Goal: Task Accomplishment & Management: Use online tool/utility

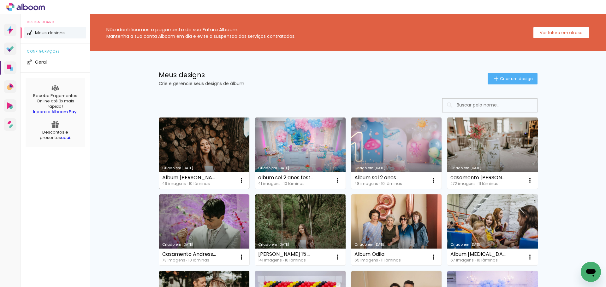
click at [226, 134] on link "Criado em [DATE]" at bounding box center [204, 153] width 91 height 71
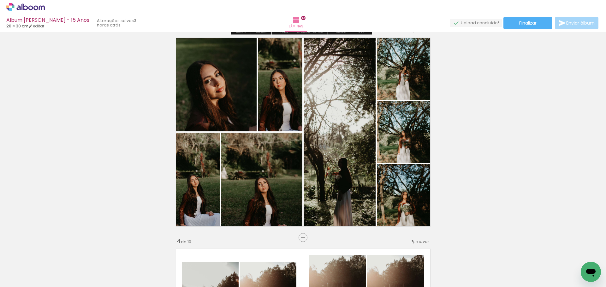
scroll to position [439, 0]
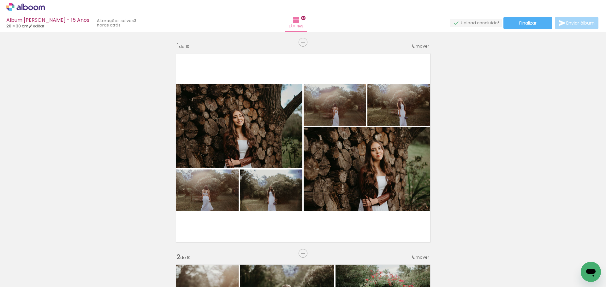
scroll to position [439, 0]
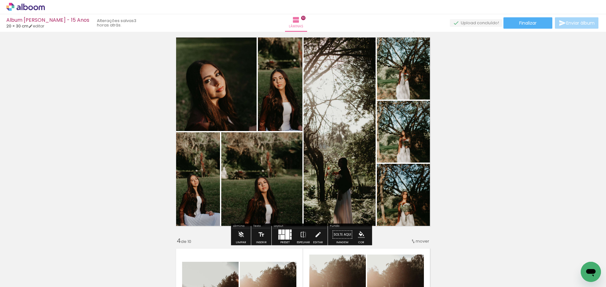
click at [16, 278] on span "Adicionar Fotos" at bounding box center [22, 278] width 19 height 7
click at [0, 0] on input "file" at bounding box center [0, 0] width 0 height 0
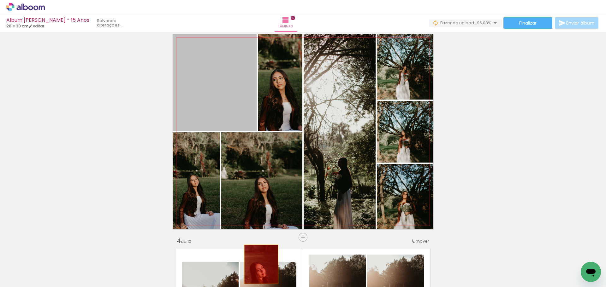
drag, startPoint x: 229, startPoint y: 97, endPoint x: 258, endPoint y: 276, distance: 181.0
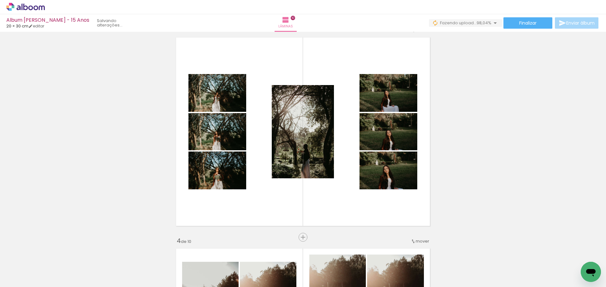
scroll to position [0, 1235]
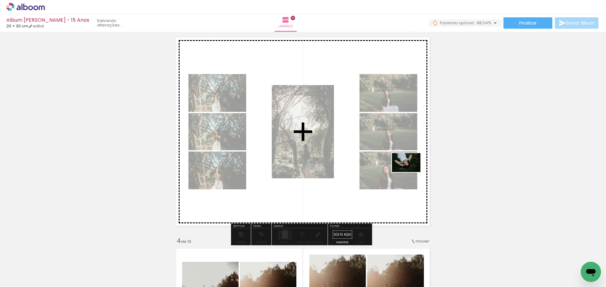
drag, startPoint x: 563, startPoint y: 265, endPoint x: 410, endPoint y: 173, distance: 178.7
click at [410, 173] on quentale-workspace at bounding box center [303, 143] width 606 height 287
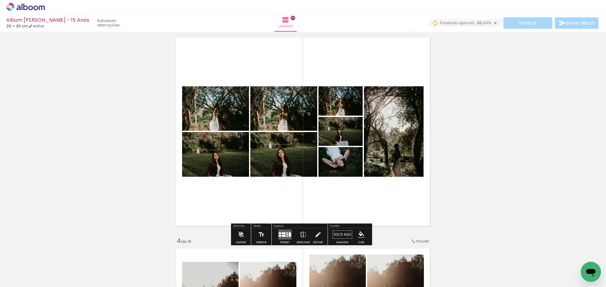
click at [463, 260] on div at bounding box center [453, 266] width 19 height 28
drag, startPoint x: 585, startPoint y: 260, endPoint x: 361, endPoint y: 164, distance: 244.4
click at [361, 164] on quentale-workspace at bounding box center [303, 143] width 606 height 287
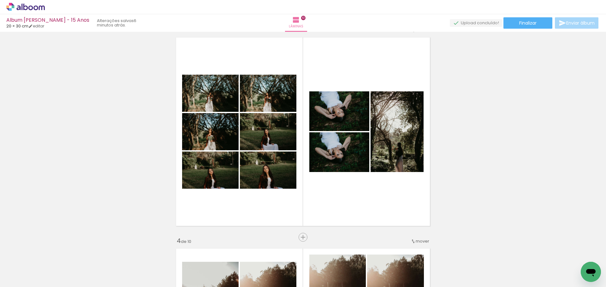
scroll to position [0, 1235]
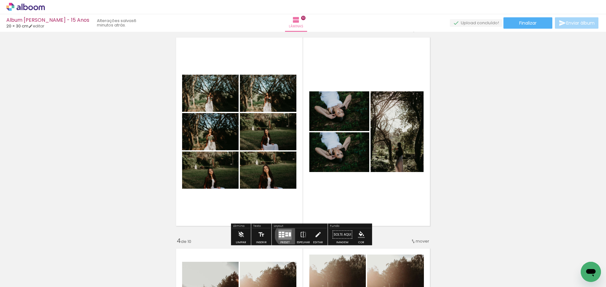
click at [285, 235] on div at bounding box center [286, 236] width 3 height 2
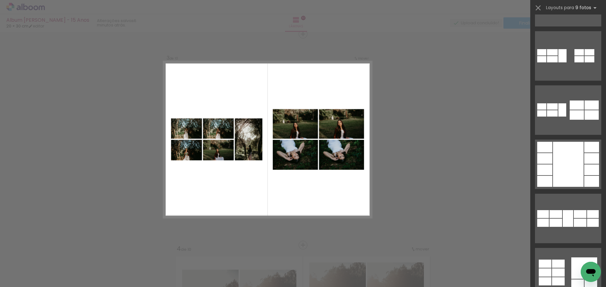
scroll to position [0, 0]
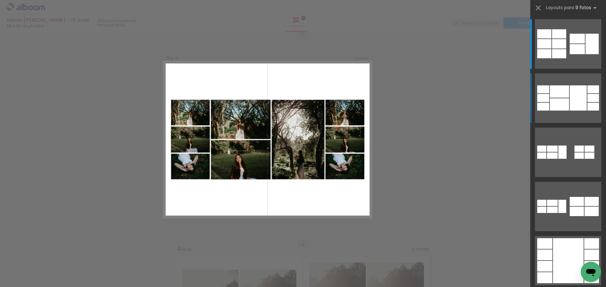
click at [567, 69] on quentale-layouter at bounding box center [568, 44] width 66 height 50
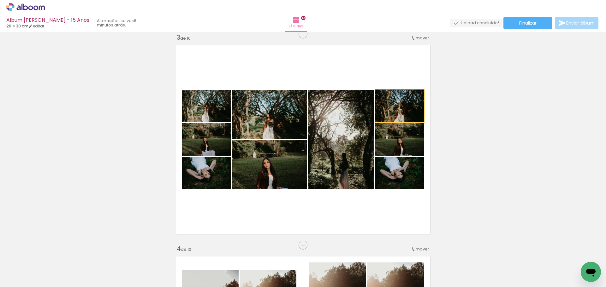
drag, startPoint x: 395, startPoint y: 113, endPoint x: 390, endPoint y: 112, distance: 4.8
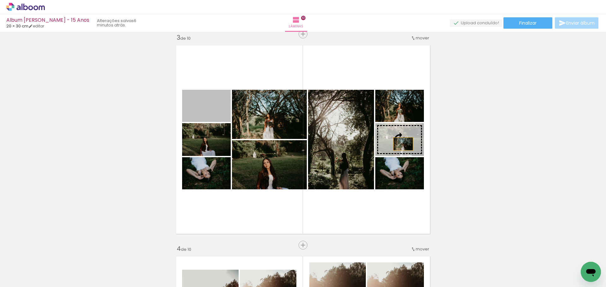
drag, startPoint x: 216, startPoint y: 115, endPoint x: 401, endPoint y: 144, distance: 186.9
click at [0, 0] on slot at bounding box center [0, 0] width 0 height 0
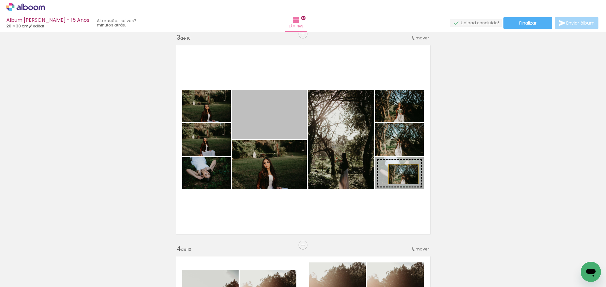
drag, startPoint x: 274, startPoint y: 118, endPoint x: 400, endPoint y: 174, distance: 138.2
click at [0, 0] on slot at bounding box center [0, 0] width 0 height 0
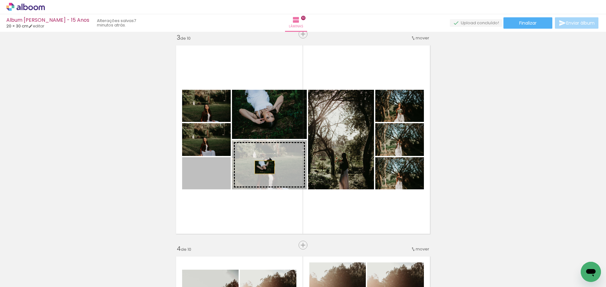
drag, startPoint x: 213, startPoint y: 179, endPoint x: 270, endPoint y: 165, distance: 59.1
click at [0, 0] on slot at bounding box center [0, 0] width 0 height 0
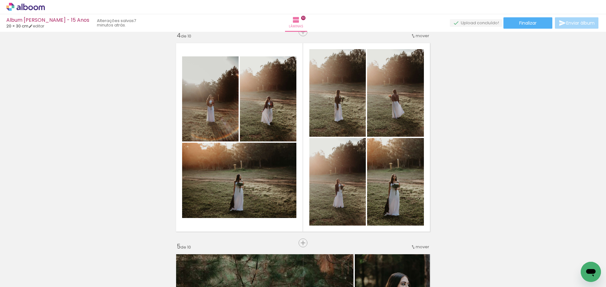
scroll to position [645, 0]
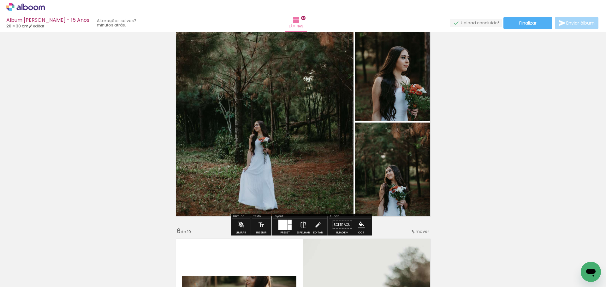
scroll to position [864, 0]
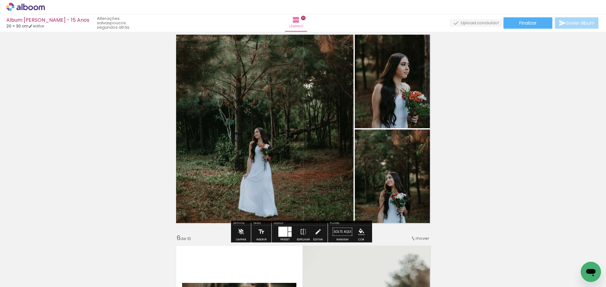
click at [28, 279] on span "Adicionar Fotos" at bounding box center [22, 278] width 19 height 7
click at [0, 0] on input "file" at bounding box center [0, 0] width 0 height 0
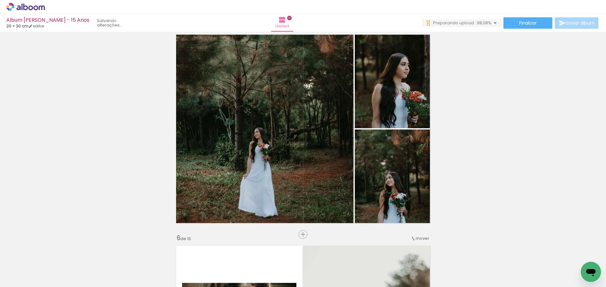
scroll to position [0, 1285]
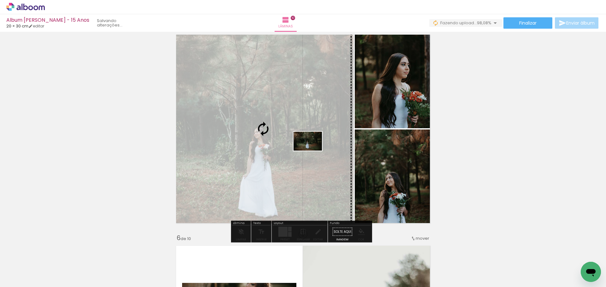
drag, startPoint x: 579, startPoint y: 261, endPoint x: 312, endPoint y: 151, distance: 288.5
click at [312, 151] on quentale-workspace at bounding box center [303, 143] width 606 height 287
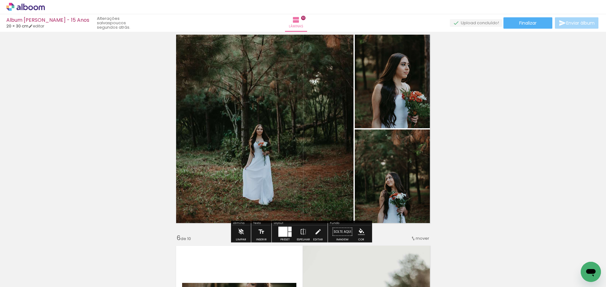
click at [29, 278] on span "Adicionar Fotos" at bounding box center [22, 278] width 19 height 7
click at [0, 0] on input "file" at bounding box center [0, 0] width 0 height 0
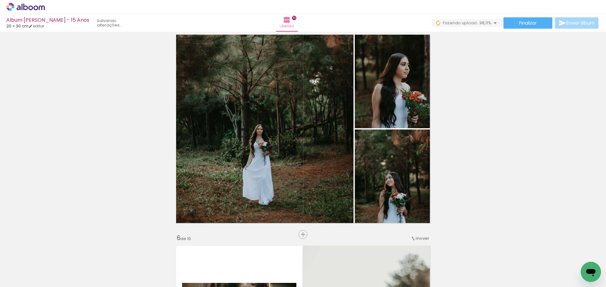
scroll to position [0, 1321]
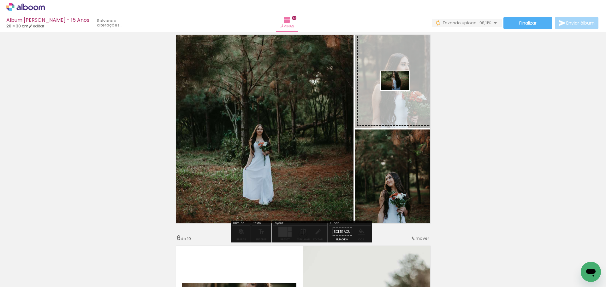
drag, startPoint x: 575, startPoint y: 267, endPoint x: 400, endPoint y: 90, distance: 249.4
click at [400, 90] on quentale-workspace at bounding box center [303, 143] width 606 height 287
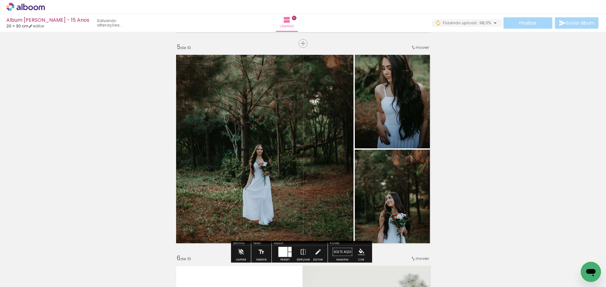
scroll to position [843, 0]
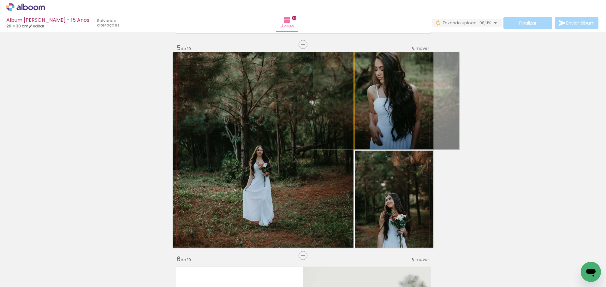
drag, startPoint x: 398, startPoint y: 117, endPoint x: 393, endPoint y: 116, distance: 5.1
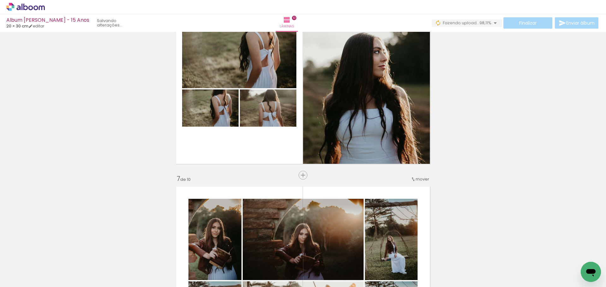
scroll to position [1135, 0]
click at [483, 26] on paper-button "0 Fazendo upload... 98,11%" at bounding box center [467, 23] width 70 height 8
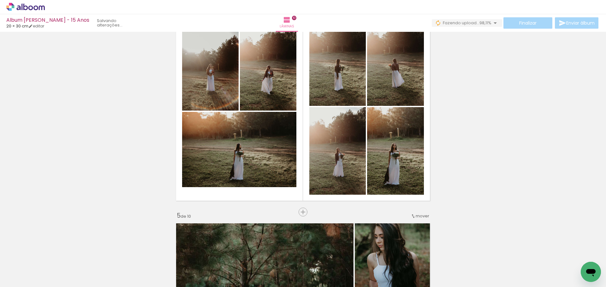
scroll to position [675, 0]
click at [523, 25] on span "Finalizar" at bounding box center [527, 23] width 17 height 4
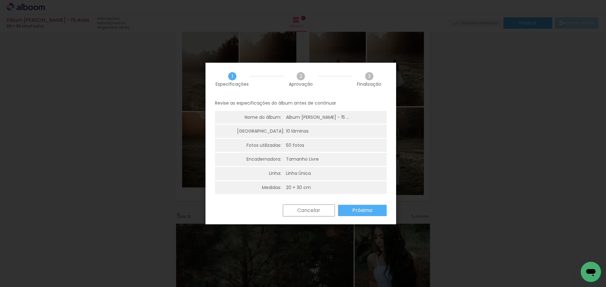
click at [364, 206] on paper-button "Próximo" at bounding box center [362, 210] width 49 height 11
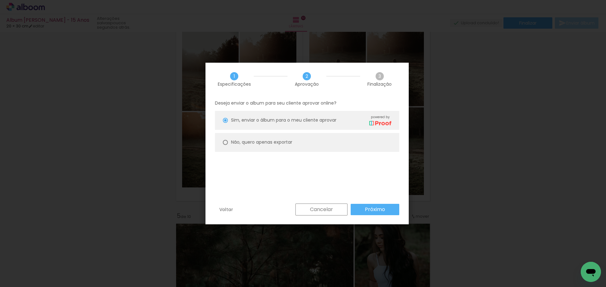
click at [342, 144] on paper-radio-button "Não, quero apenas exportar" at bounding box center [307, 142] width 184 height 19
type paper-radio-button "on"
click at [0, 0] on slot "Próximo" at bounding box center [0, 0] width 0 height 0
type input "Alta, 300 DPI"
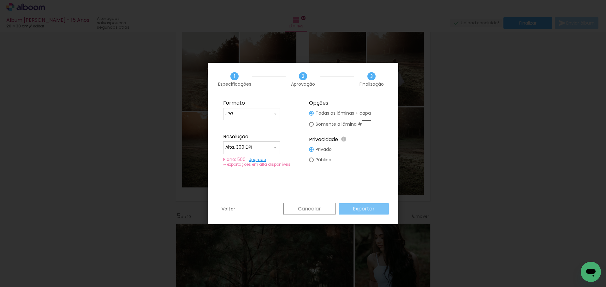
click at [0, 0] on slot "Exportar" at bounding box center [0, 0] width 0 height 0
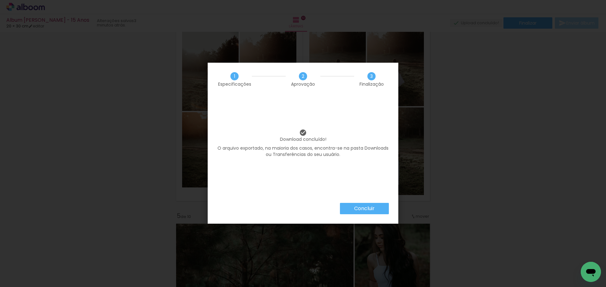
scroll to position [0, 1321]
click at [0, 0] on slot "Concluir" at bounding box center [0, 0] width 0 height 0
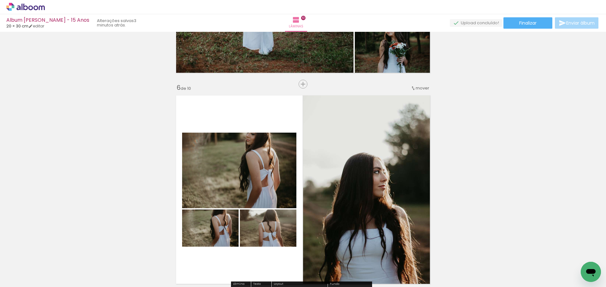
scroll to position [1016, 0]
